Goal: Task Accomplishment & Management: Manage account settings

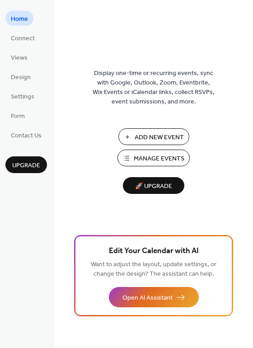
click at [159, 160] on span "Manage Events" at bounding box center [159, 158] width 51 height 9
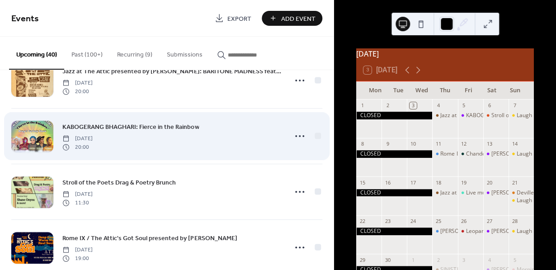
scroll to position [40, 0]
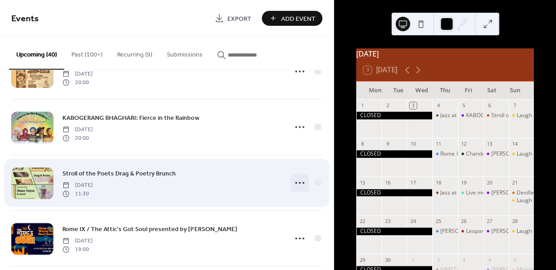
click at [299, 184] on icon at bounding box center [299, 182] width 14 height 14
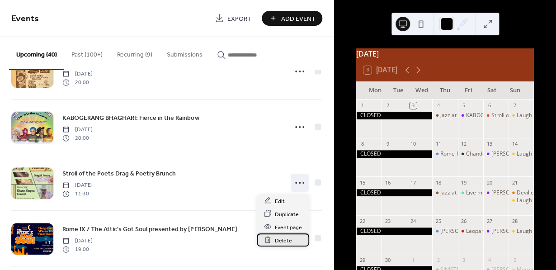
click at [274, 242] on div "Delete" at bounding box center [283, 239] width 52 height 13
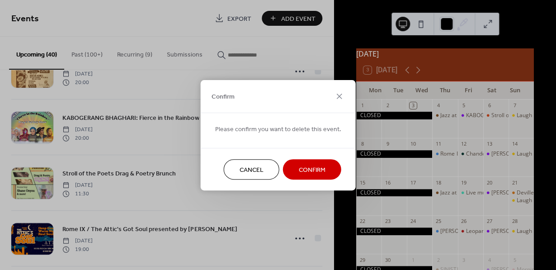
click at [299, 171] on span "Confirm" at bounding box center [312, 169] width 27 height 9
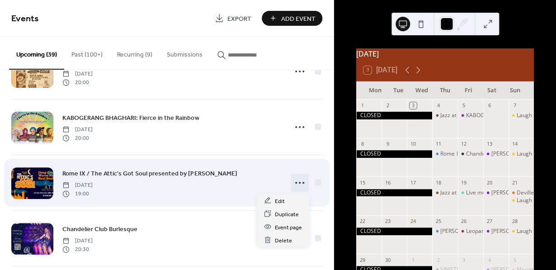
click at [299, 184] on circle at bounding box center [300, 183] width 2 height 2
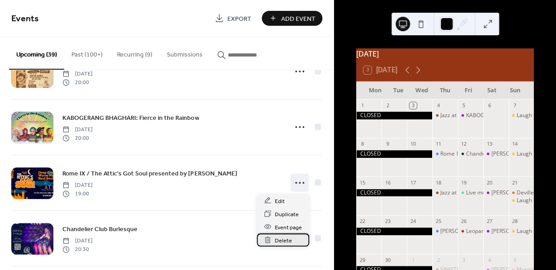
click at [279, 240] on span "Delete" at bounding box center [283, 240] width 17 height 9
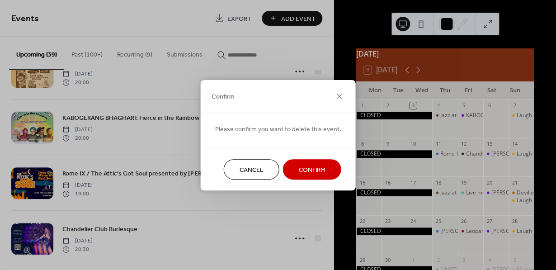
click at [302, 174] on span "Confirm" at bounding box center [312, 169] width 27 height 9
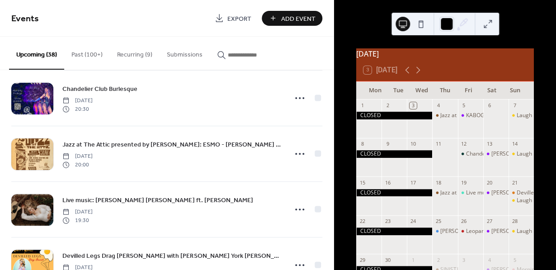
scroll to position [126, 0]
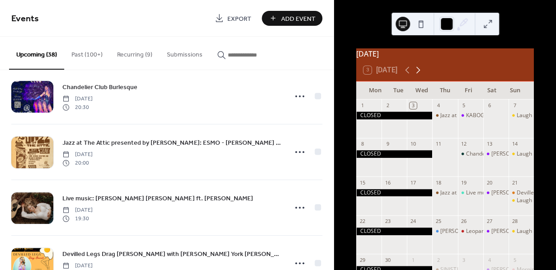
click at [420, 75] on icon at bounding box center [418, 70] width 11 height 11
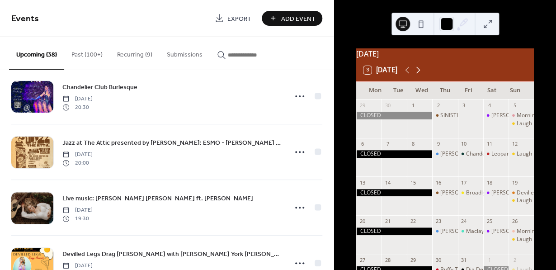
click at [421, 75] on icon at bounding box center [418, 70] width 11 height 11
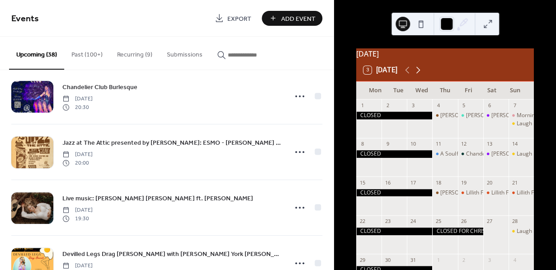
click at [421, 75] on icon at bounding box center [418, 70] width 11 height 11
